Goal: Check status: Check status

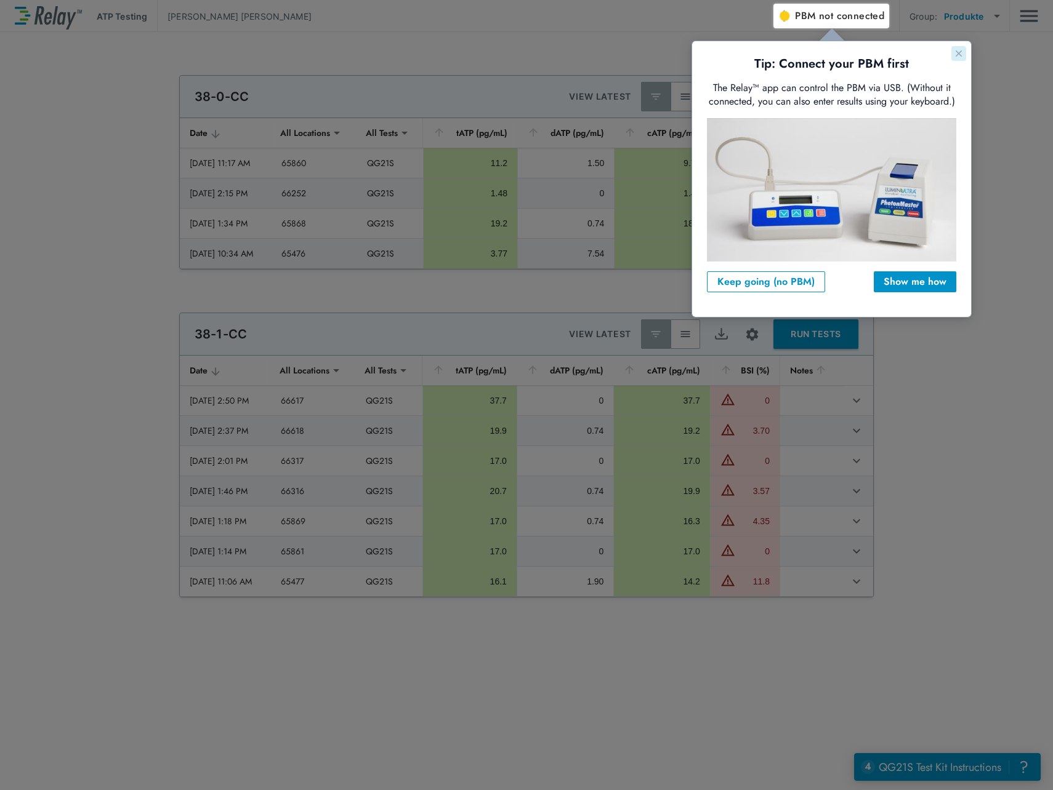
click at [957, 55] on icon "Close guide" at bounding box center [959, 54] width 10 height 10
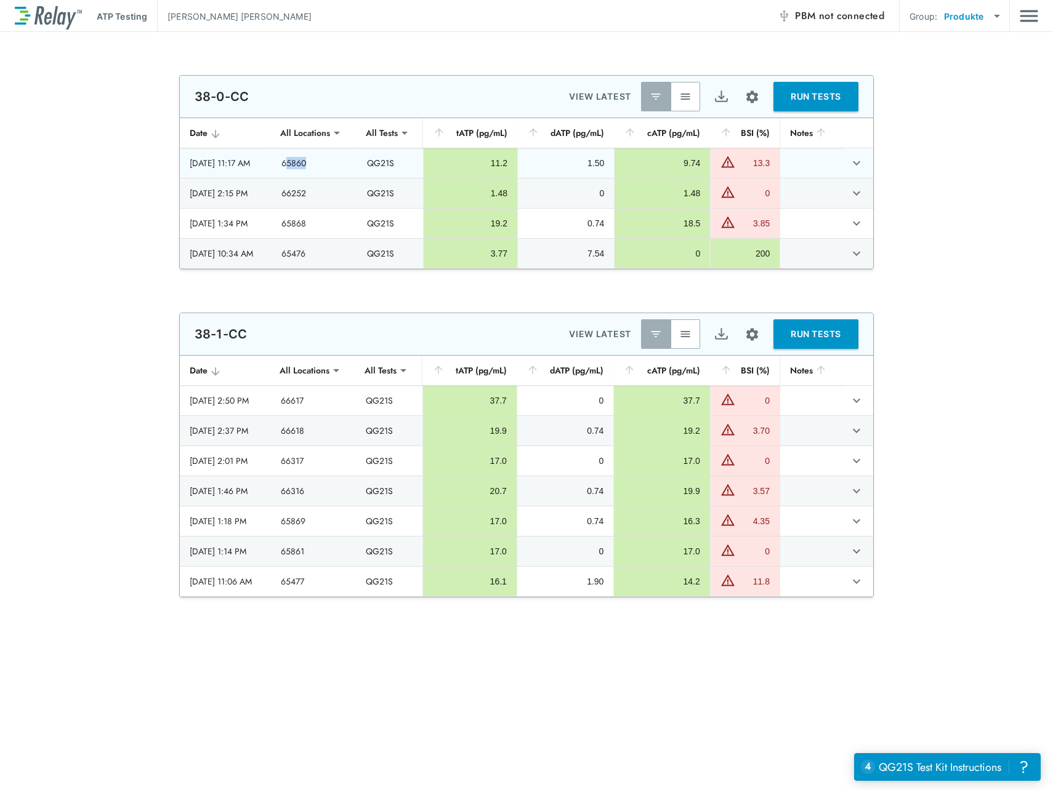
drag, startPoint x: 310, startPoint y: 164, endPoint x: 344, endPoint y: 163, distance: 33.9
click at [344, 163] on td "65860" at bounding box center [314, 163] width 85 height 30
click at [348, 161] on td "65860" at bounding box center [314, 163] width 85 height 30
click at [480, 97] on div "38-0-CC VIEW LATEST RUN TESTS" at bounding box center [526, 97] width 693 height 42
